Goal: Information Seeking & Learning: Learn about a topic

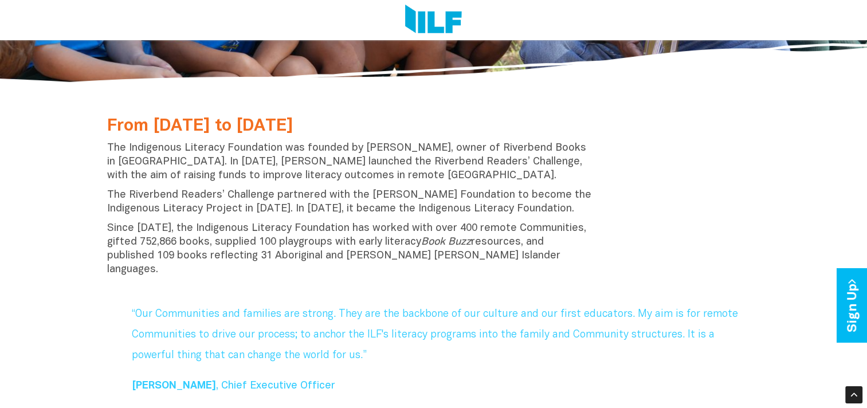
scroll to position [331, 0]
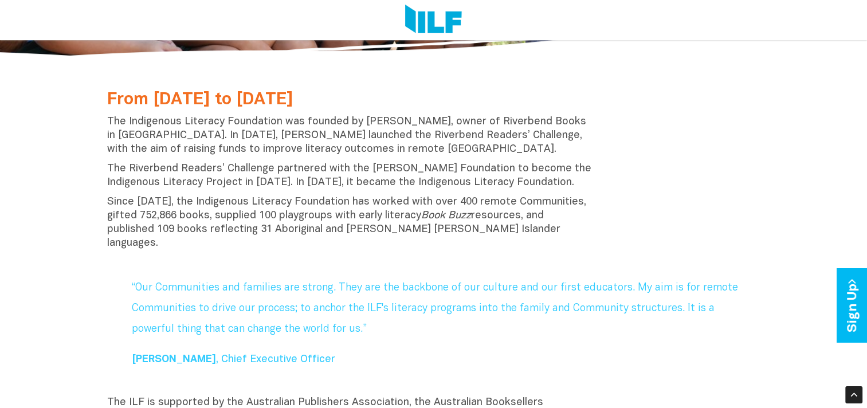
click at [478, 236] on p "Since [DATE], the Indigenous Literacy Foundation has worked with over 400 remot…" at bounding box center [350, 222] width 486 height 55
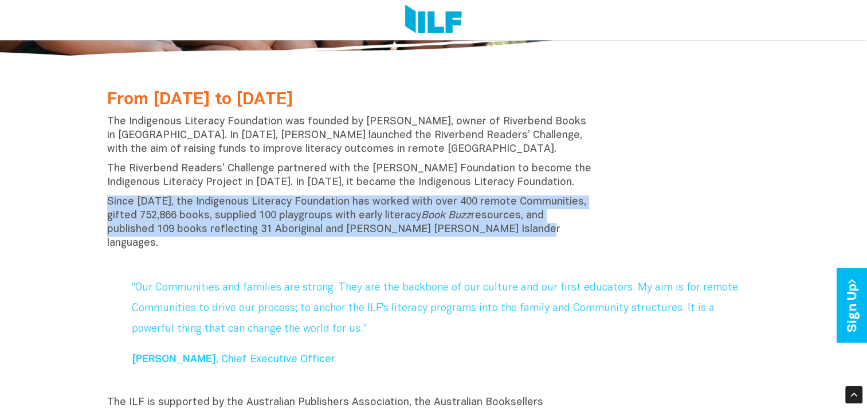
drag, startPoint x: 520, startPoint y: 229, endPoint x: 85, endPoint y: 202, distance: 435.8
copy p "Since [DATE], the Indigenous Literacy Foundation has worked with over 400 remot…"
click at [719, 243] on div "From [DATE] to [DATE] The Indigenous Literacy Foundation was founded by [PERSON…" at bounding box center [434, 173] width 670 height 183
